Goal: Task Accomplishment & Management: Manage account settings

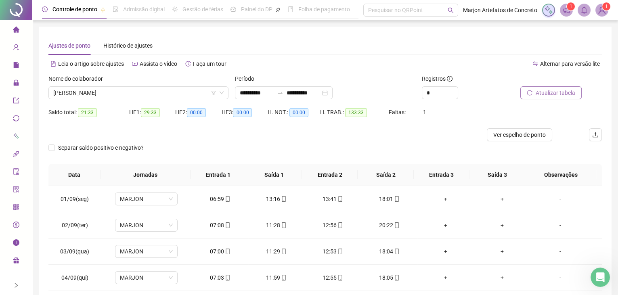
click at [543, 91] on span "Atualizar tabela" at bounding box center [556, 92] width 40 height 9
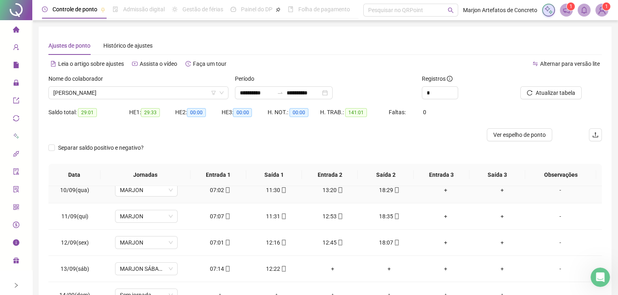
scroll to position [234, 0]
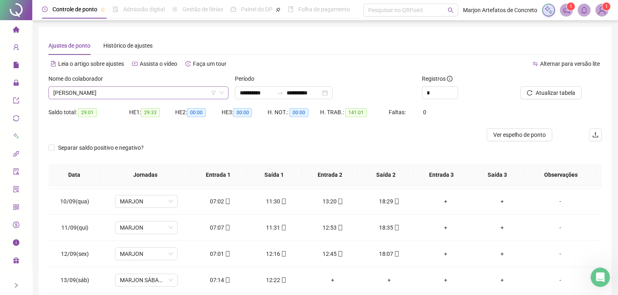
click at [116, 88] on span "[PERSON_NAME]" at bounding box center [138, 93] width 170 height 12
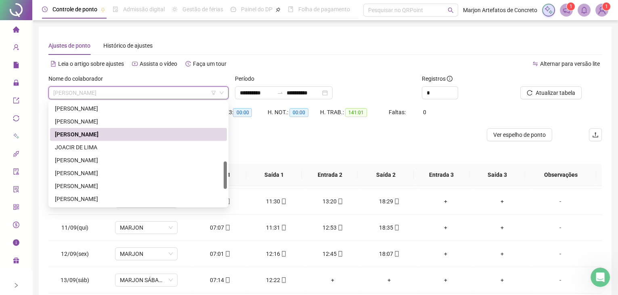
scroll to position [257, 0]
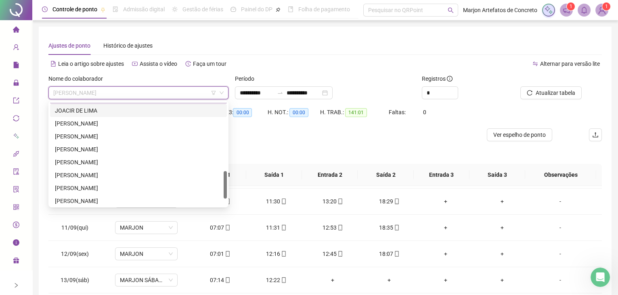
click at [83, 113] on div "JOACIR DE LIMA" at bounding box center [138, 110] width 167 height 9
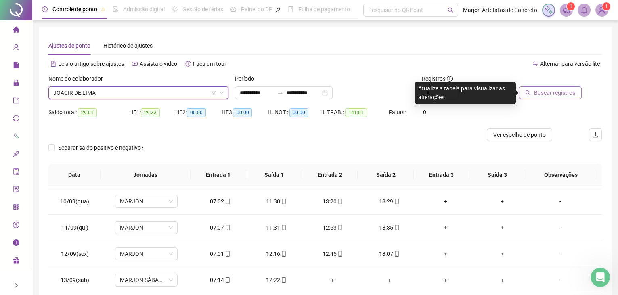
click at [536, 94] on button "Buscar registros" at bounding box center [550, 92] width 63 height 13
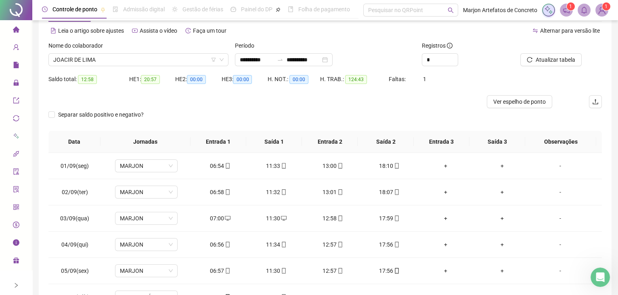
scroll to position [0, 0]
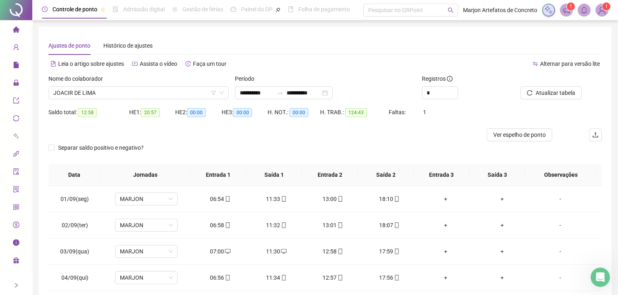
click at [117, 86] on div "Nome do colaborador" at bounding box center [138, 80] width 180 height 12
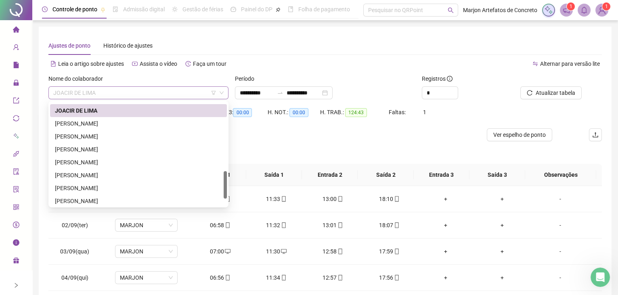
click at [117, 90] on span "JOACIR DE LIMA" at bounding box center [138, 93] width 170 height 12
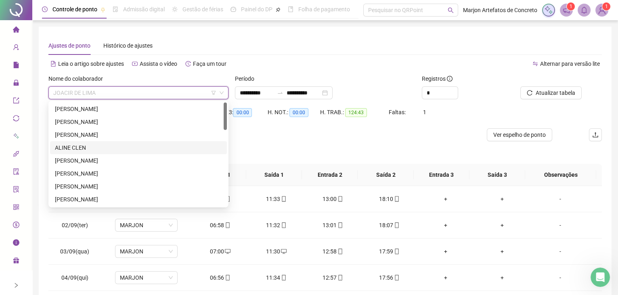
click at [92, 149] on div "ALINE CLEN" at bounding box center [138, 147] width 167 height 9
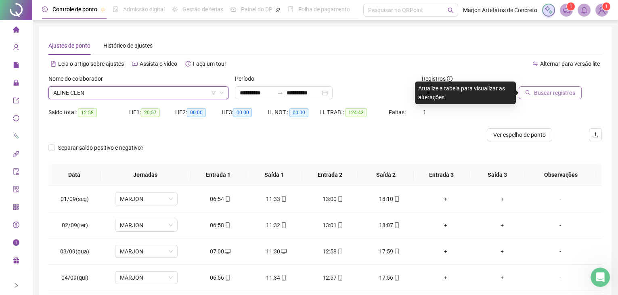
click at [540, 93] on span "Buscar registros" at bounding box center [554, 92] width 41 height 9
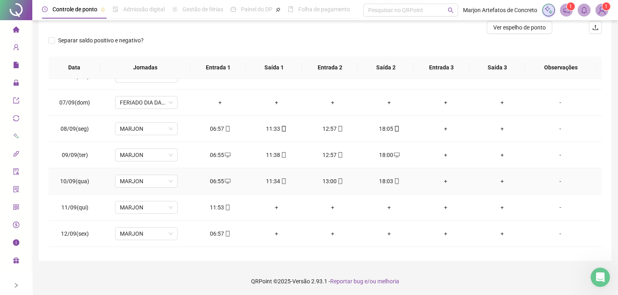
scroll to position [183, 0]
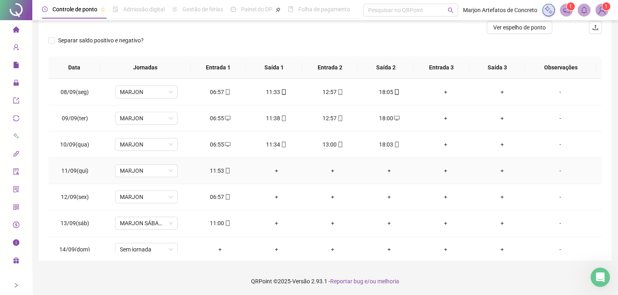
click at [271, 168] on div "+" at bounding box center [277, 170] width 44 height 9
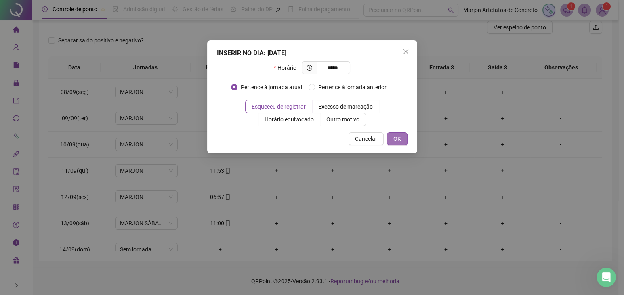
type input "*****"
click at [397, 139] on span "OK" at bounding box center [397, 138] width 8 height 9
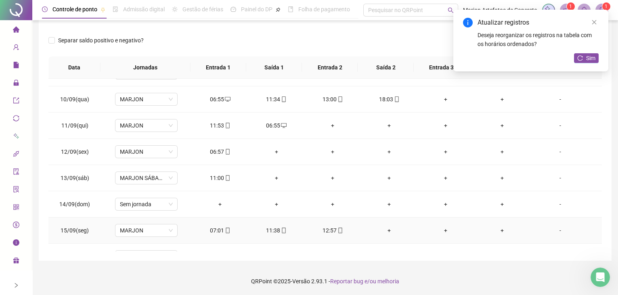
scroll to position [198, 0]
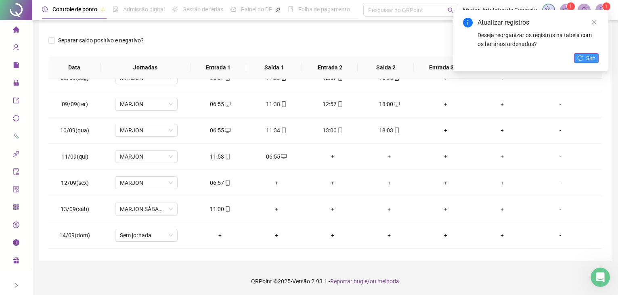
click at [586, 55] on span "Sim" at bounding box center [590, 58] width 9 height 9
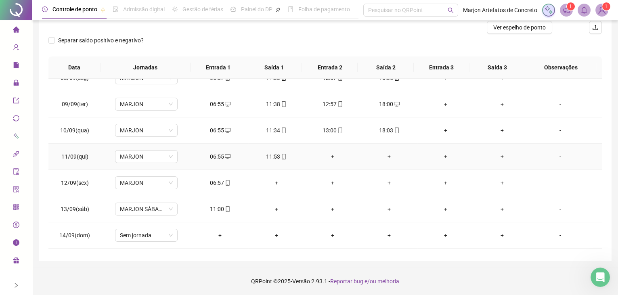
click at [329, 155] on div "+" at bounding box center [333, 156] width 44 height 9
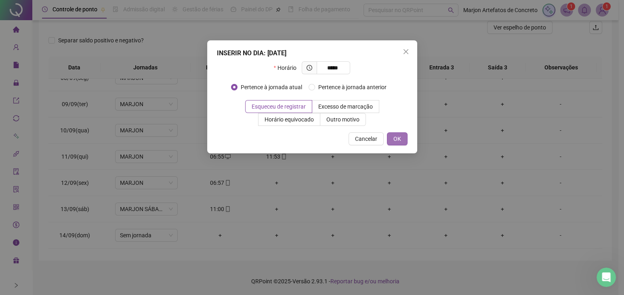
type input "*****"
click at [397, 136] on span "OK" at bounding box center [397, 138] width 8 height 9
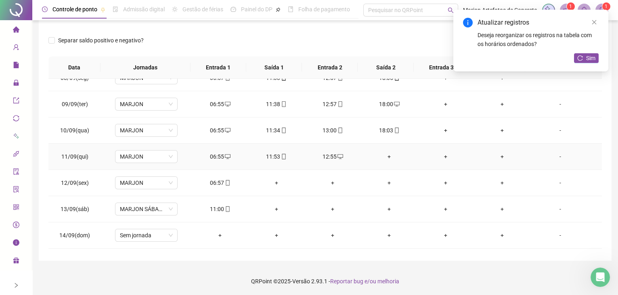
click at [387, 155] on div "+" at bounding box center [390, 156] width 44 height 9
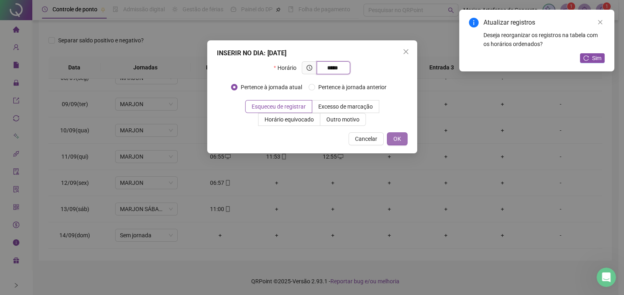
type input "*****"
click at [400, 138] on span "OK" at bounding box center [397, 138] width 8 height 9
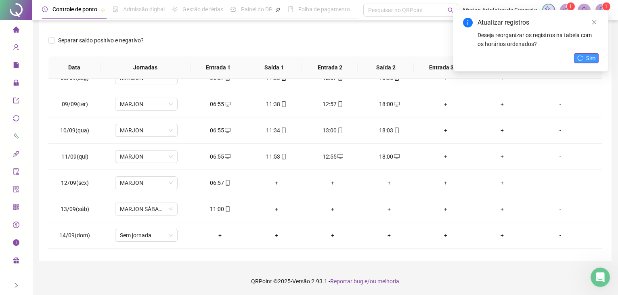
click at [588, 56] on span "Sim" at bounding box center [590, 58] width 9 height 9
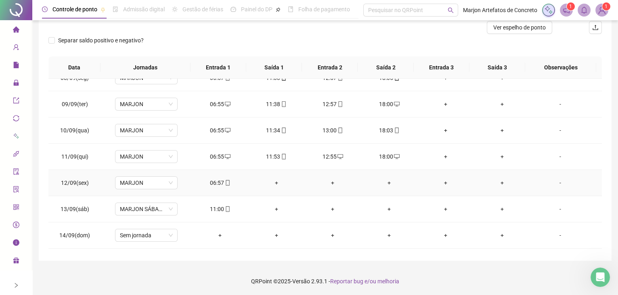
click at [274, 181] on div "+" at bounding box center [277, 183] width 44 height 9
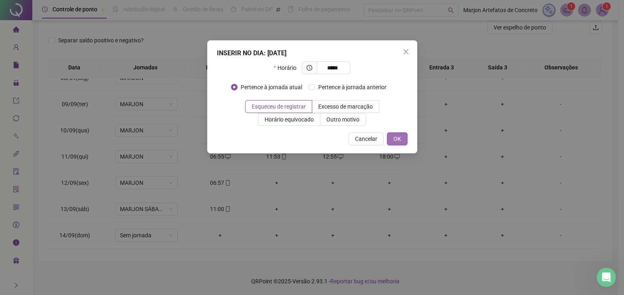
type input "*****"
click at [396, 137] on span "OK" at bounding box center [397, 138] width 8 height 9
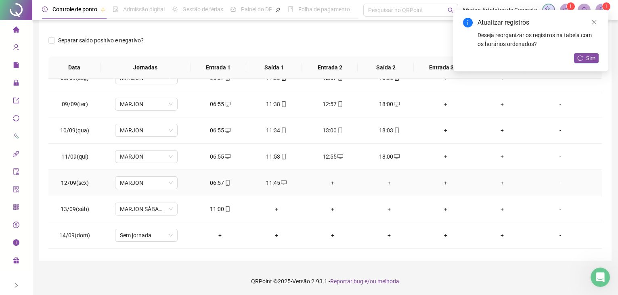
click at [333, 181] on div "+" at bounding box center [333, 183] width 44 height 9
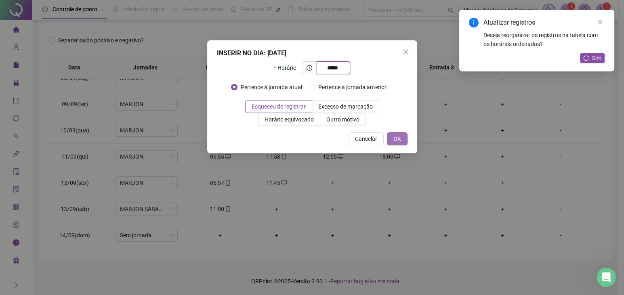
type input "*****"
click at [399, 136] on span "OK" at bounding box center [397, 138] width 8 height 9
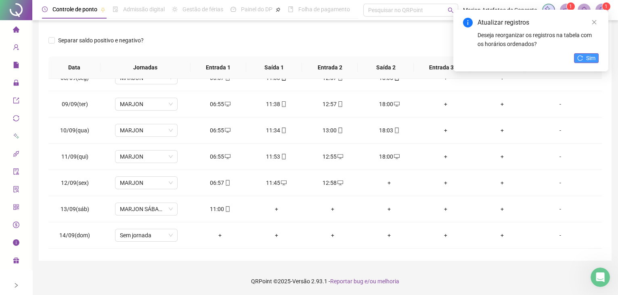
click at [589, 60] on span "Sim" at bounding box center [590, 58] width 9 height 9
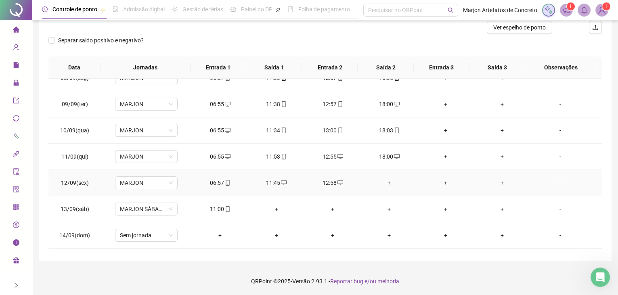
click at [387, 181] on div "+" at bounding box center [390, 183] width 44 height 9
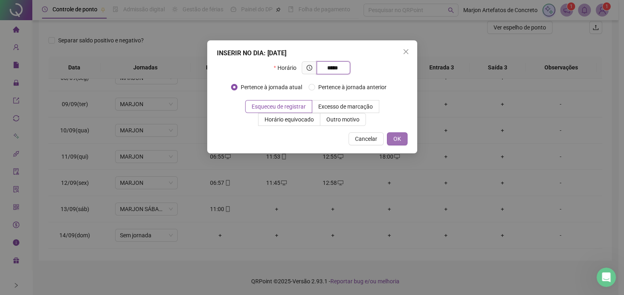
type input "*****"
click at [394, 136] on span "OK" at bounding box center [397, 138] width 8 height 9
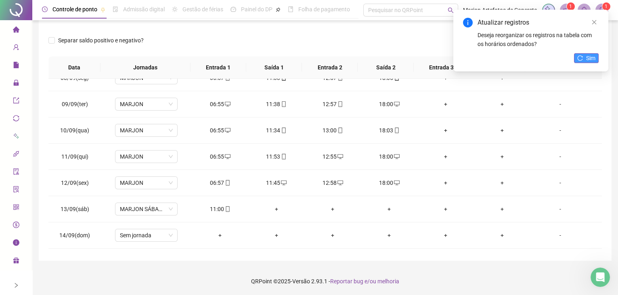
click at [580, 59] on icon "reload" at bounding box center [581, 58] width 6 height 6
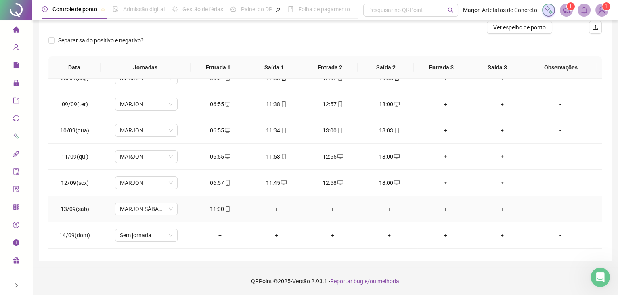
click at [275, 210] on div "+" at bounding box center [277, 209] width 44 height 9
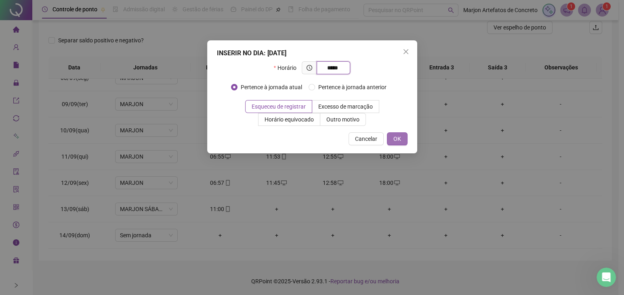
type input "*****"
click at [398, 143] on span "OK" at bounding box center [397, 138] width 8 height 9
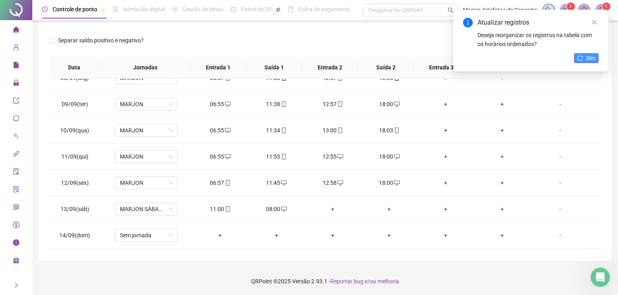
click at [585, 58] on button "Sim" at bounding box center [586, 58] width 25 height 10
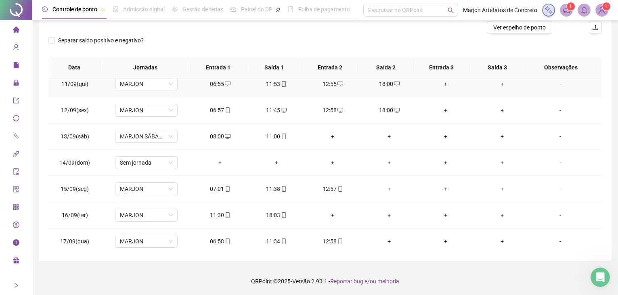
scroll to position [271, 0]
click at [391, 187] on div "+" at bounding box center [390, 188] width 44 height 9
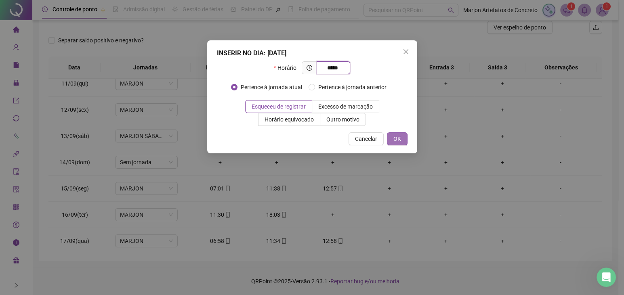
type input "*****"
click at [396, 138] on span "OK" at bounding box center [397, 138] width 8 height 9
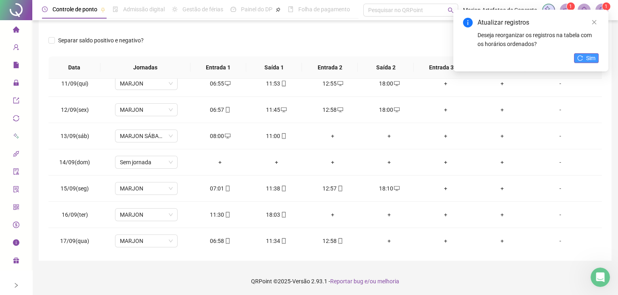
click at [590, 59] on span "Sim" at bounding box center [590, 58] width 9 height 9
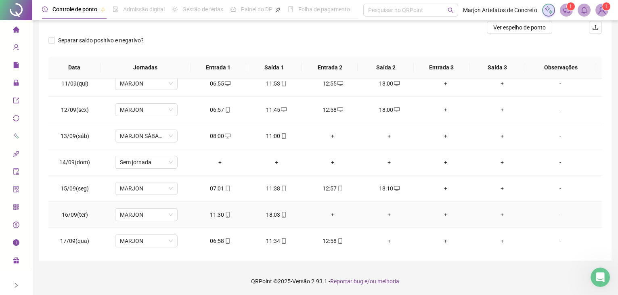
click at [328, 212] on div "+" at bounding box center [333, 214] width 44 height 9
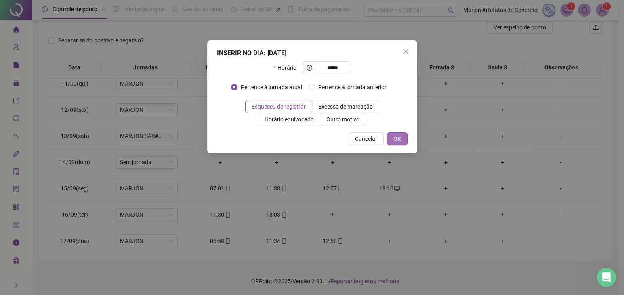
type input "*****"
click at [396, 143] on button "OK" at bounding box center [397, 138] width 21 height 13
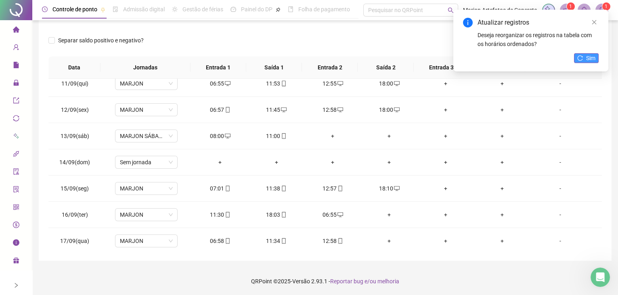
click at [588, 56] on span "Sim" at bounding box center [590, 58] width 9 height 9
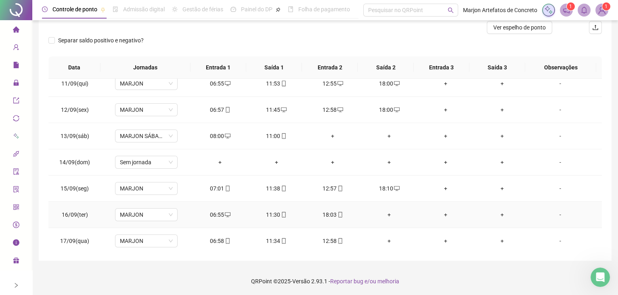
click at [385, 211] on div "+" at bounding box center [390, 214] width 44 height 9
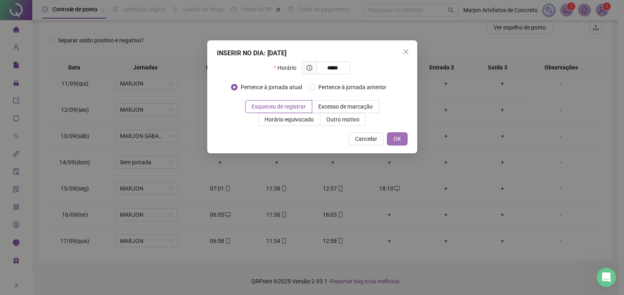
type input "*****"
drag, startPoint x: 396, startPoint y: 140, endPoint x: 398, endPoint y: 135, distance: 5.4
click at [395, 139] on span "OK" at bounding box center [397, 138] width 8 height 9
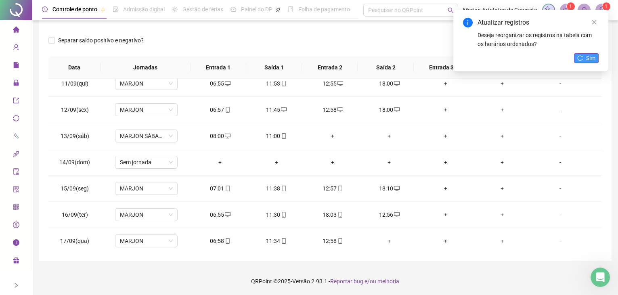
click at [586, 56] on span "Sim" at bounding box center [590, 58] width 9 height 9
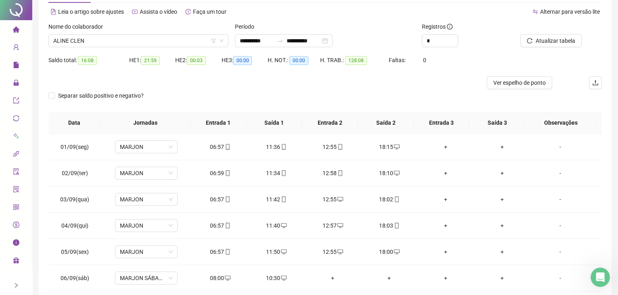
scroll to position [0, 0]
